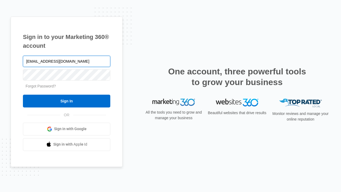
type input "[EMAIL_ADDRESS][DOMAIN_NAME]"
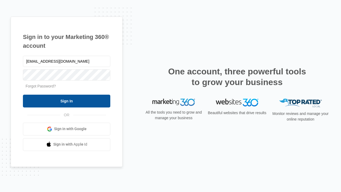
click at [67, 101] on input "Sign In" at bounding box center [66, 101] width 87 height 13
